Goal: Information Seeking & Learning: Learn about a topic

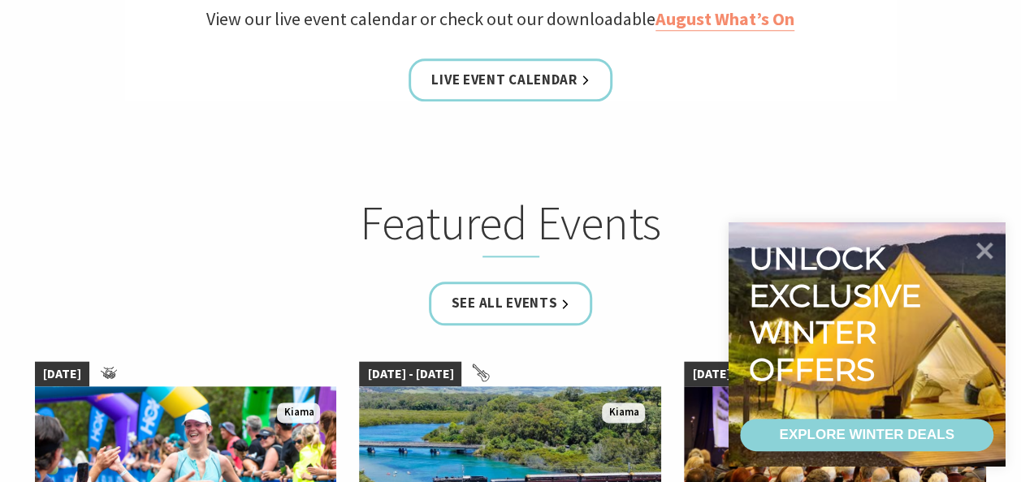
scroll to position [806, 0]
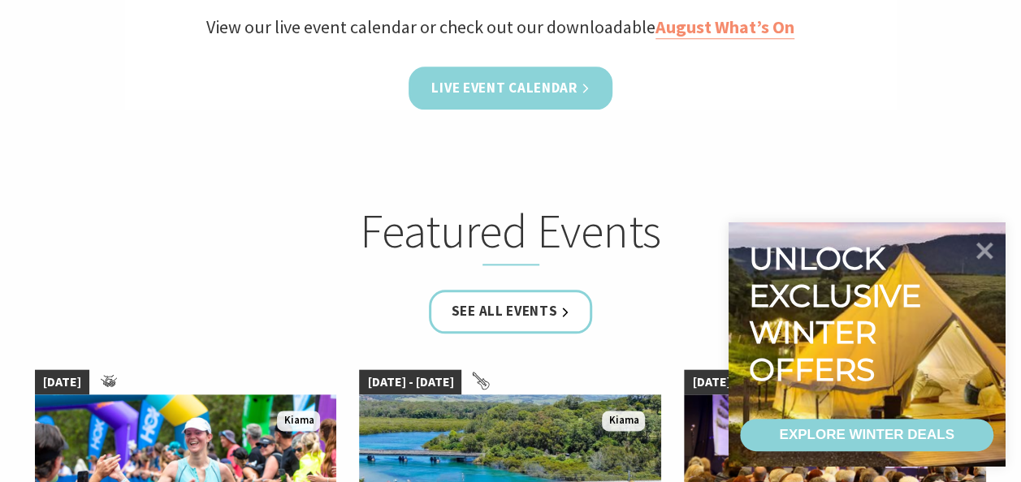
click at [498, 100] on link "Live Event Calendar" at bounding box center [509, 88] width 203 height 43
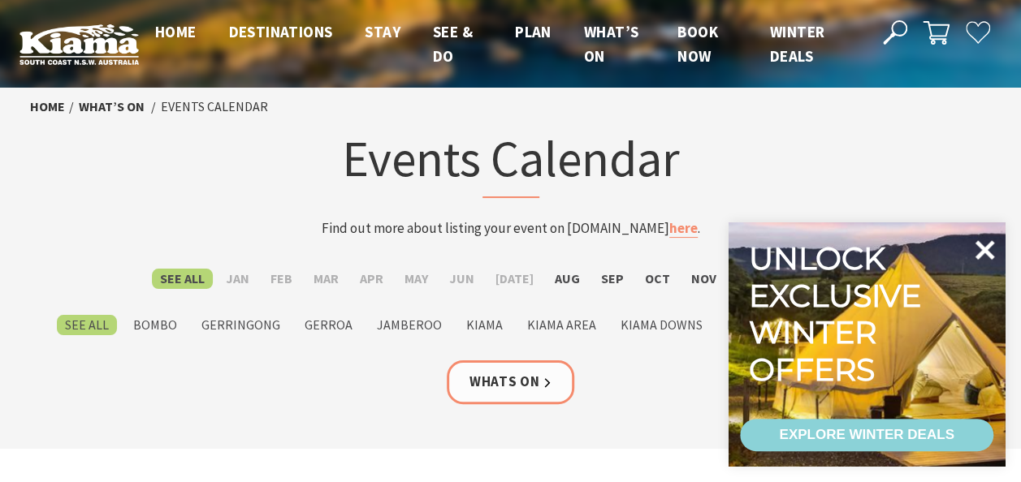
click at [989, 247] on icon at bounding box center [984, 249] width 19 height 19
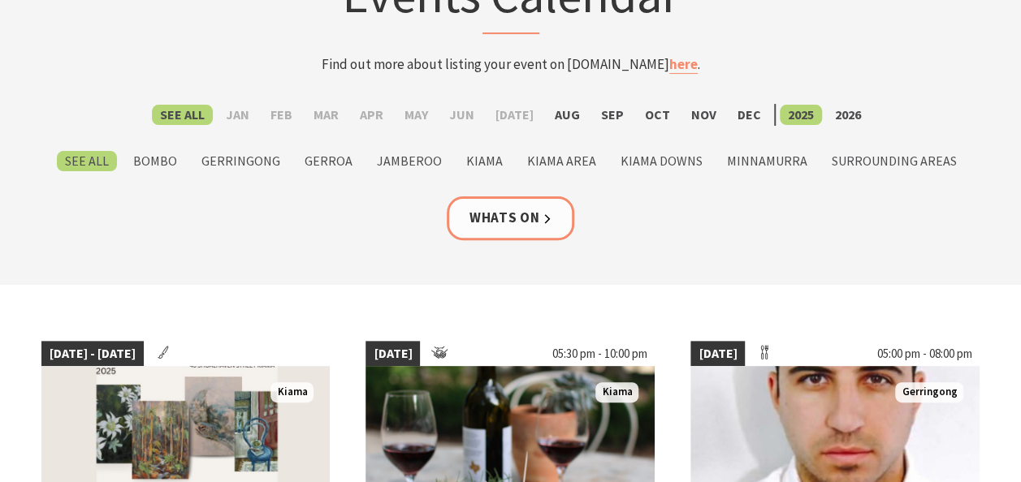
scroll to position [210, 0]
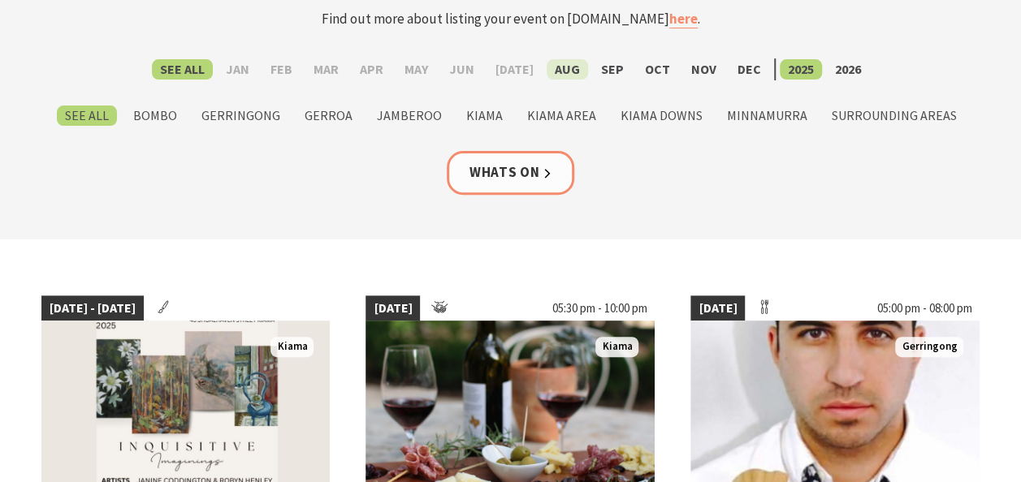
click at [547, 68] on label "Aug" at bounding box center [567, 69] width 41 height 20
click at [0, 0] on input "Aug" at bounding box center [0, 0] width 0 height 0
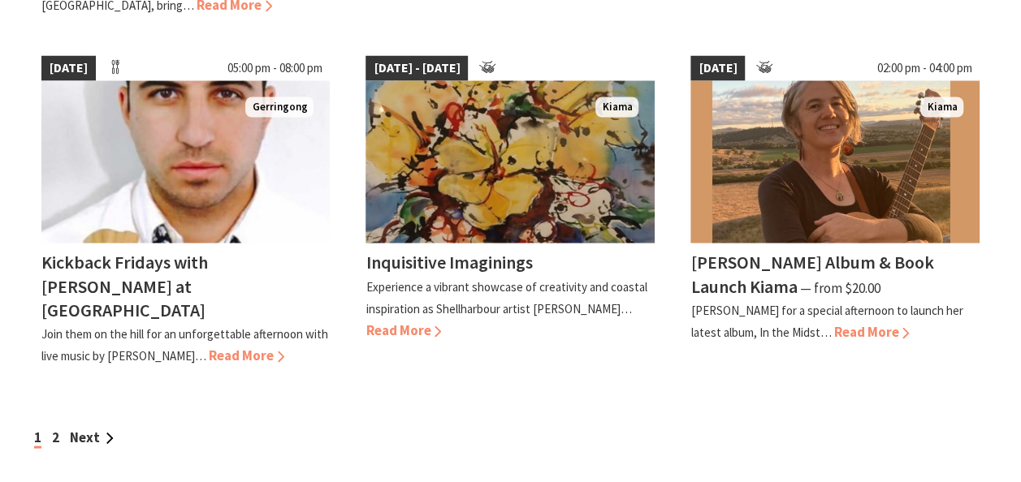
scroll to position [1484, 0]
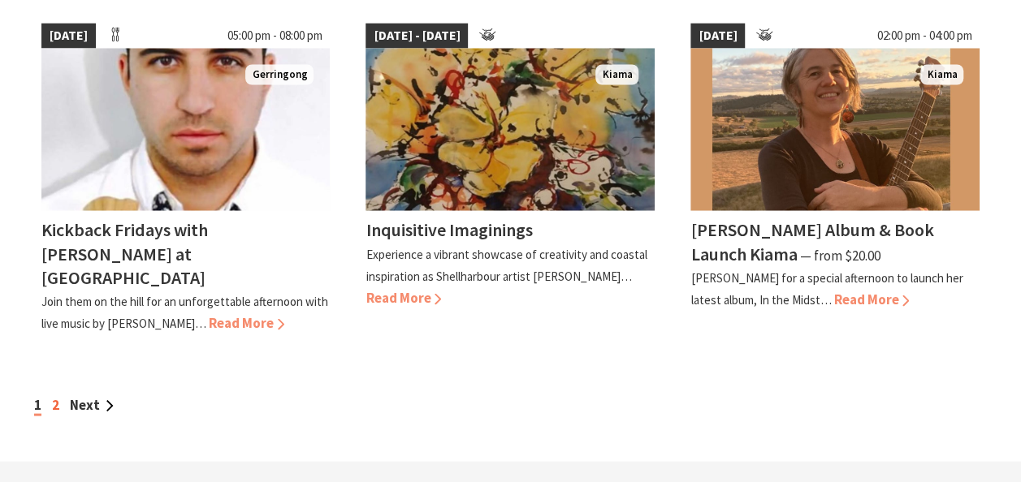
click at [55, 395] on link "2" at bounding box center [55, 404] width 7 height 18
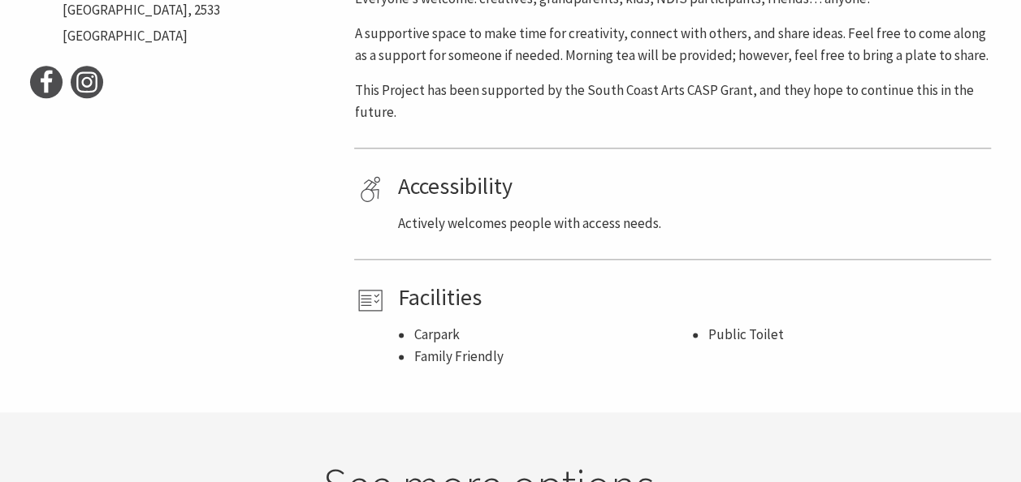
scroll to position [1039, 0]
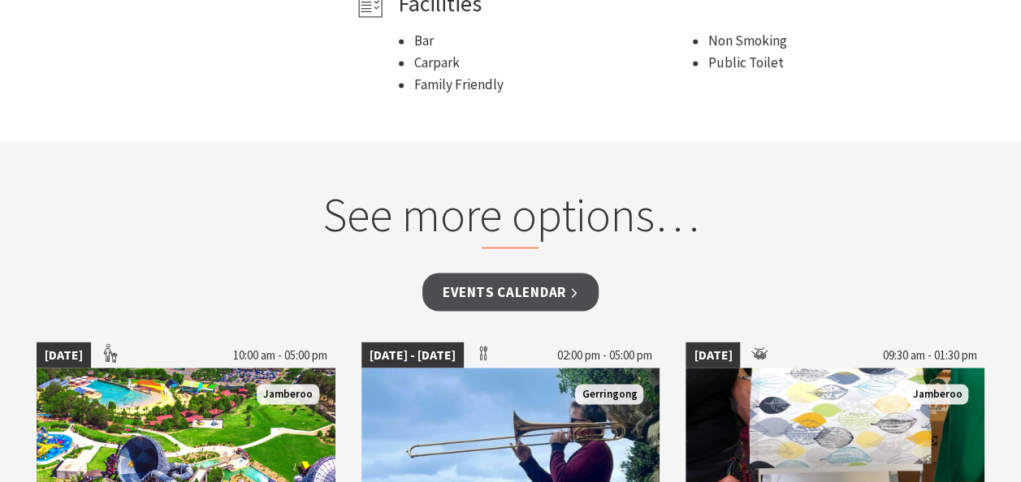
scroll to position [1364, 0]
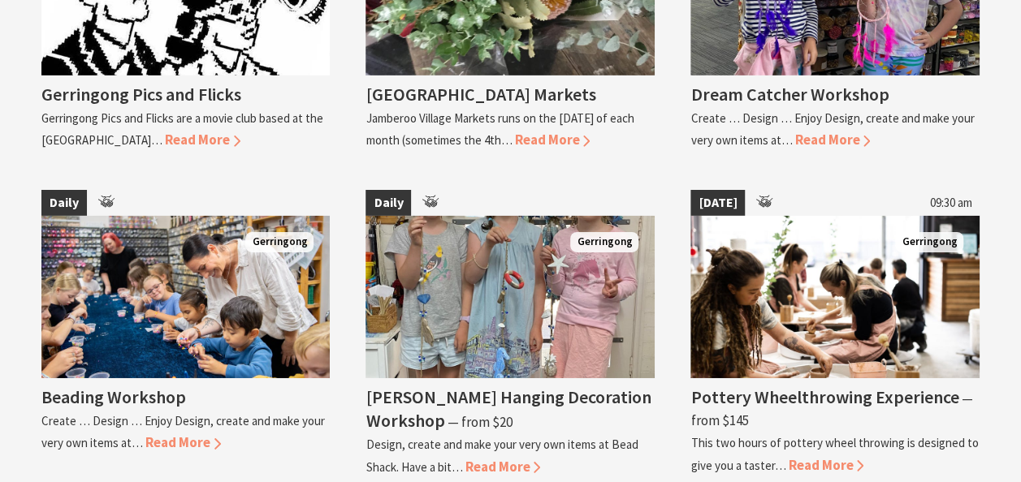
scroll to position [2599, 0]
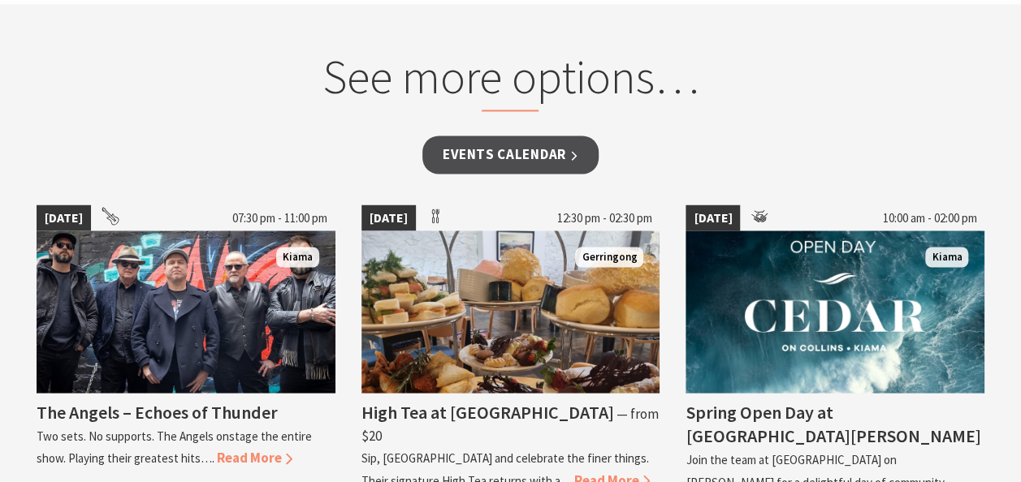
scroll to position [1364, 0]
